Goal: Task Accomplishment & Management: Use online tool/utility

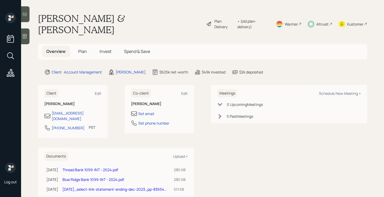
click at [215, 18] on div "Plan Delivery" at bounding box center [225, 23] width 20 height 11
